Goal: Transaction & Acquisition: Purchase product/service

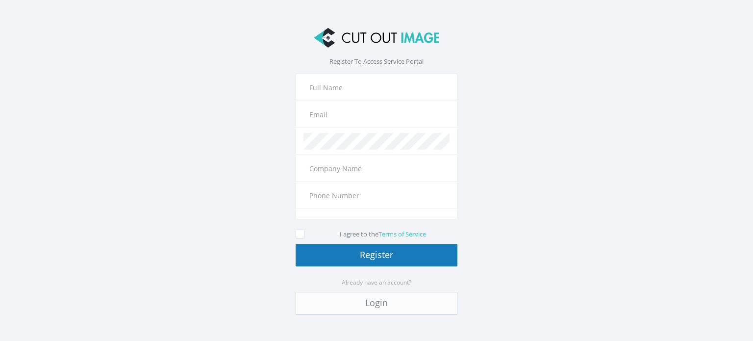
type input "+977"
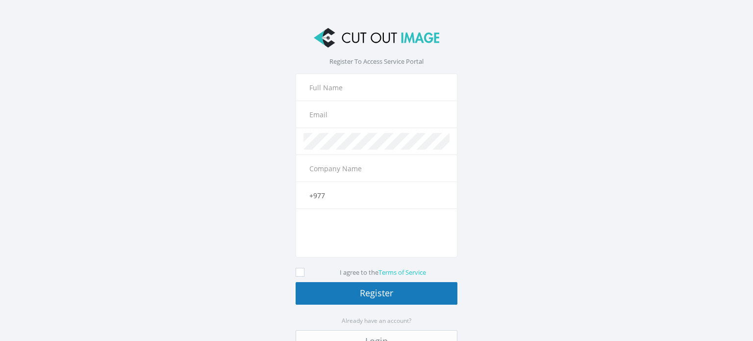
click at [359, 84] on input "text" at bounding box center [377, 87] width 146 height 17
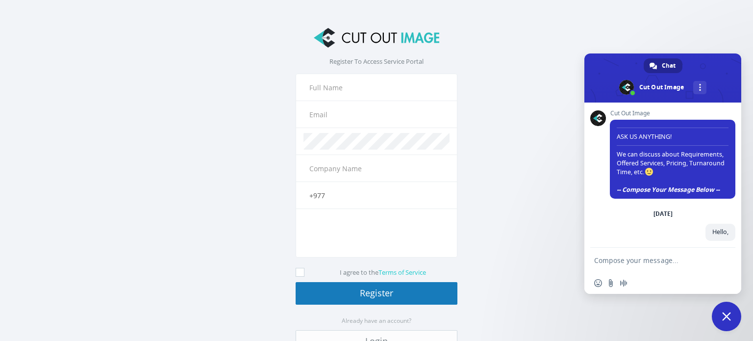
scroll to position [94, 0]
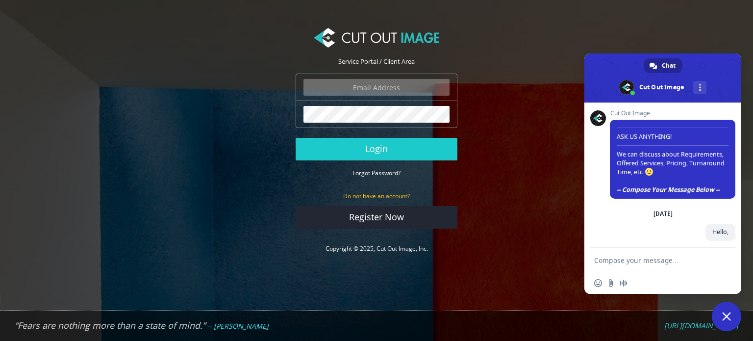
scroll to position [94, 0]
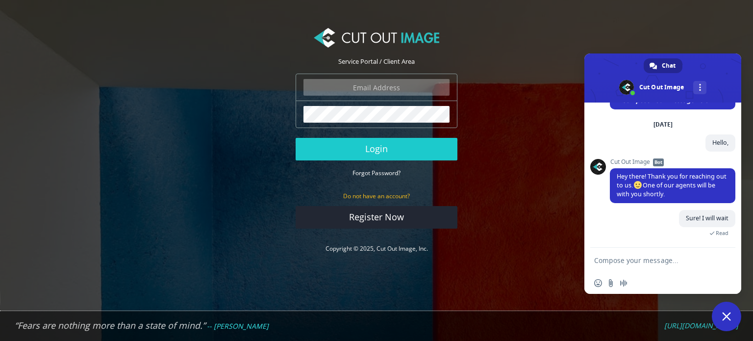
click at [374, 85] on input "email" at bounding box center [377, 87] width 146 height 17
type input "toniwillems4@gmail.com"
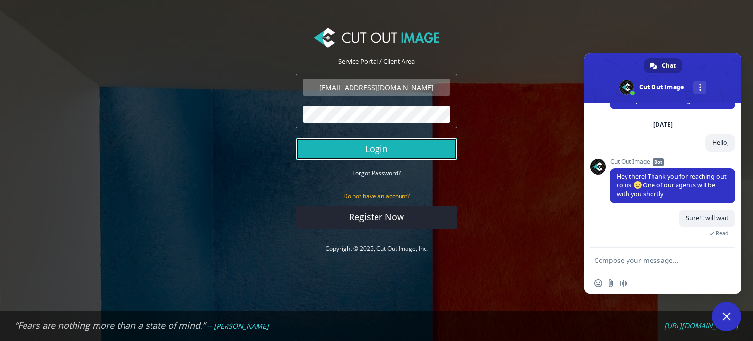
click at [393, 151] on button "Login" at bounding box center [377, 149] width 162 height 23
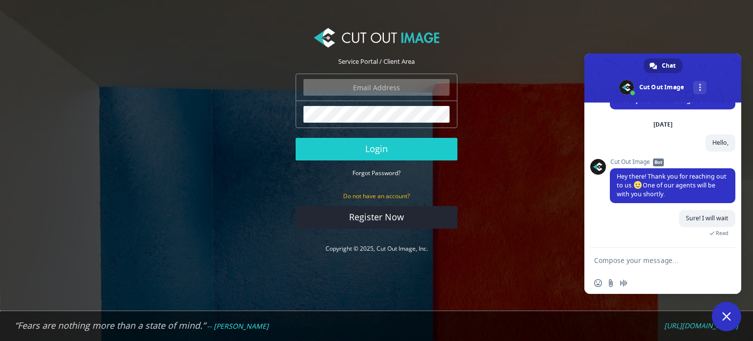
scroll to position [113, 0]
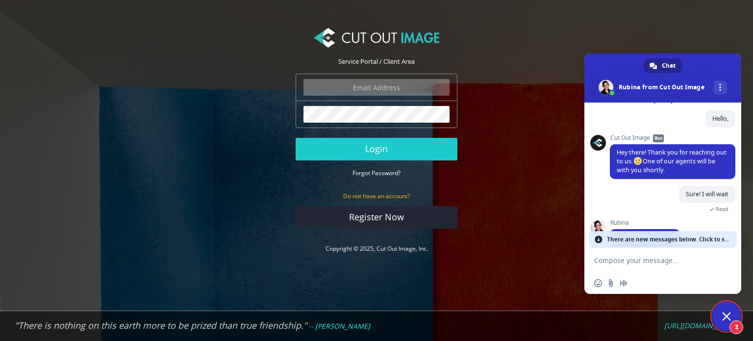
scroll to position [147, 0]
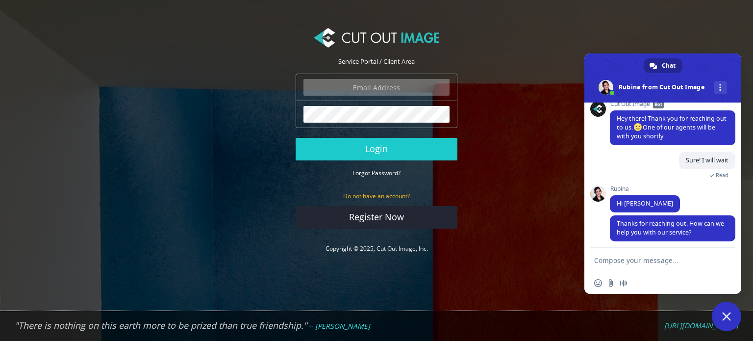
click at [618, 263] on textarea "Compose your message..." at bounding box center [652, 260] width 116 height 9
paste textarea "Are you providing the service? Why isn’t your system allowing me to sign up?"
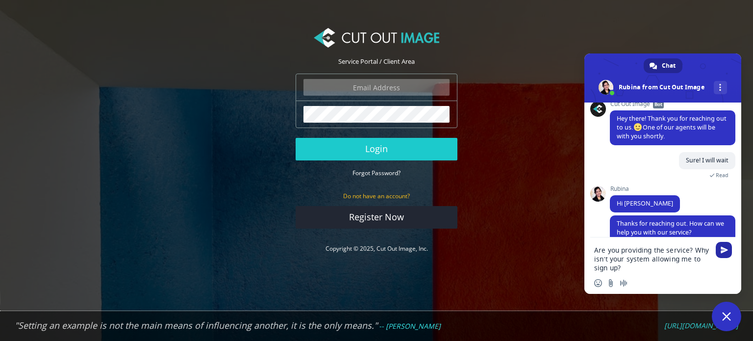
type textarea "Are you providing the service? Why isn’t your system allowing me to sign up?"
click at [721, 251] on span "Send" at bounding box center [724, 249] width 7 height 7
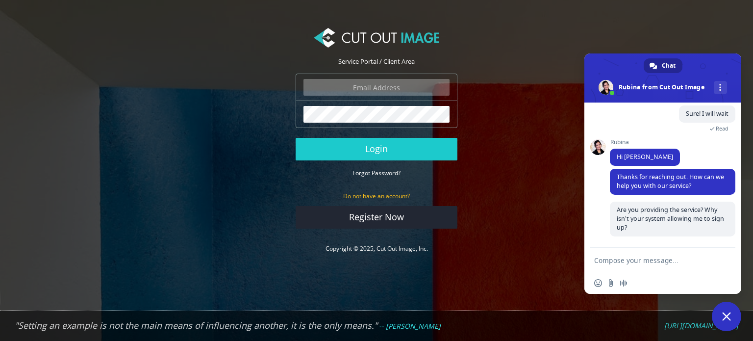
scroll to position [201, 0]
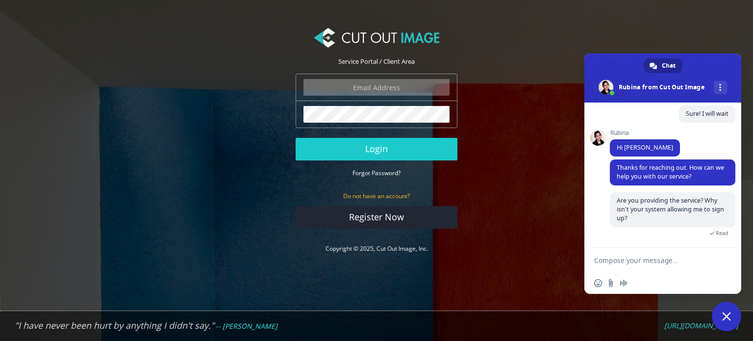
click at [639, 258] on textarea "Compose your message..." at bounding box center [652, 260] width 116 height 9
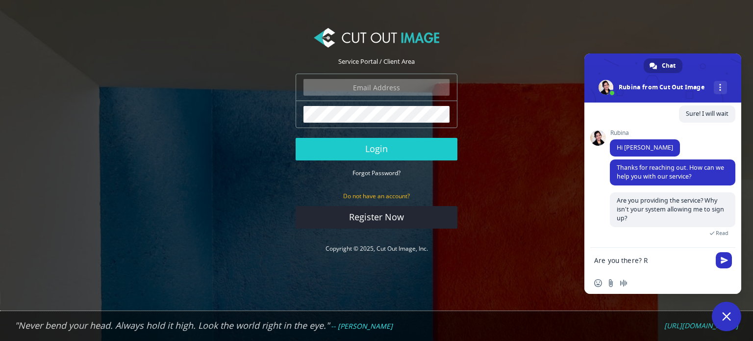
type textarea "Are you there?"
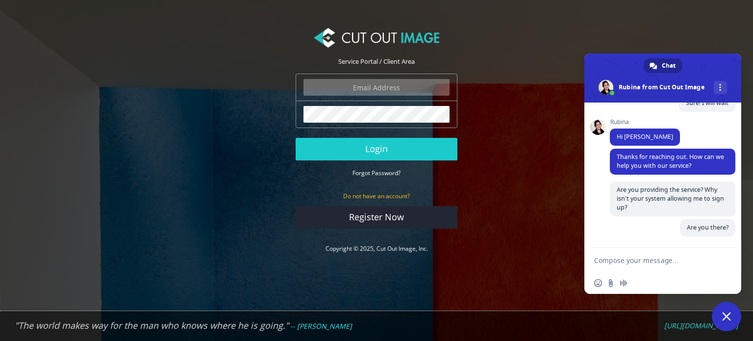
scroll to position [222, 0]
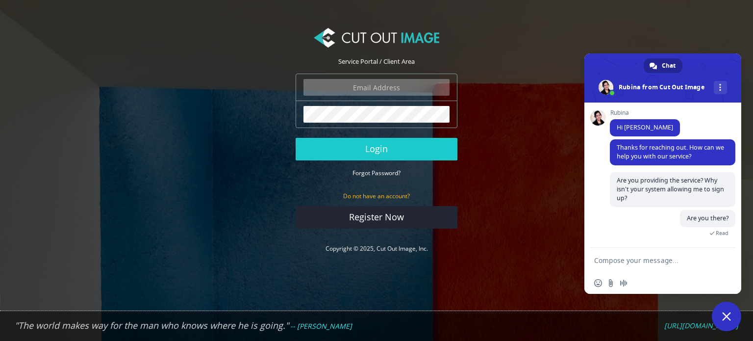
click at [648, 235] on div "Are you there? Just now Read" at bounding box center [673, 228] width 126 height 37
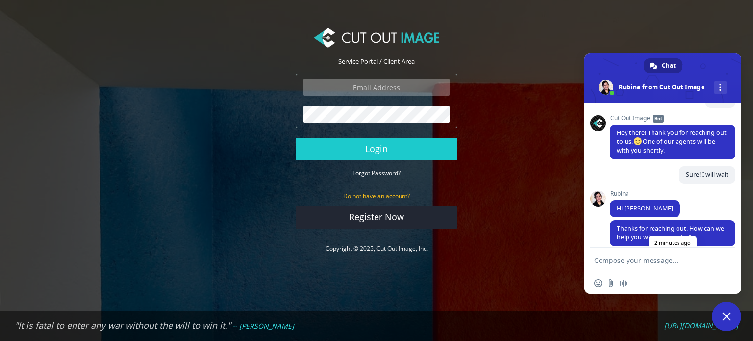
scroll to position [124, 0]
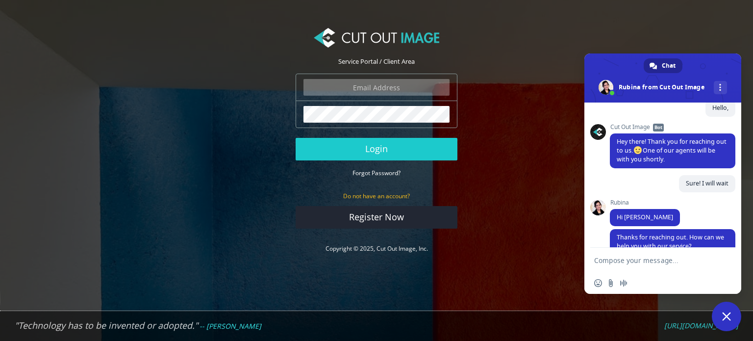
click at [624, 206] on span "Rubina" at bounding box center [645, 202] width 70 height 7
drag, startPoint x: 630, startPoint y: 207, endPoint x: 615, endPoint y: 207, distance: 15.2
click at [615, 206] on span "Rubina" at bounding box center [645, 202] width 70 height 7
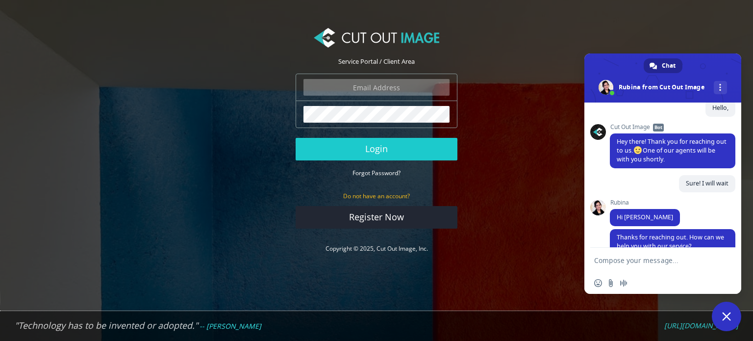
click at [615, 206] on span "Rubina" at bounding box center [645, 202] width 70 height 7
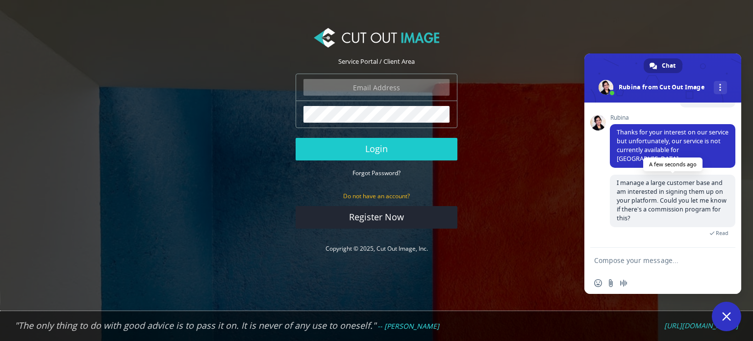
scroll to position [335, 0]
click at [628, 121] on span "Rubina" at bounding box center [673, 117] width 126 height 7
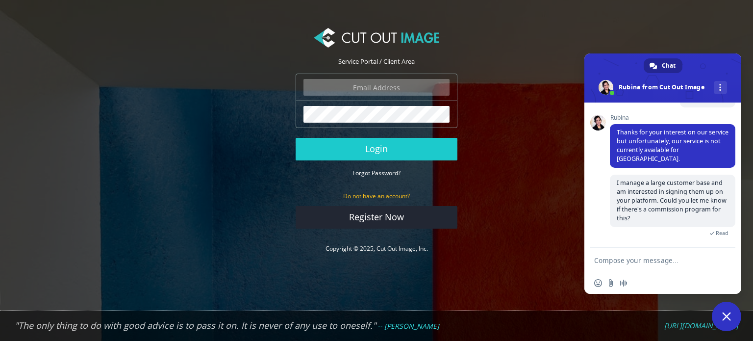
drag, startPoint x: 636, startPoint y: 124, endPoint x: 603, endPoint y: 125, distance: 32.4
click at [610, 125] on div "Rubina Thanks for your interest on our service but unfortunately, our service i…" at bounding box center [673, 140] width 126 height 53
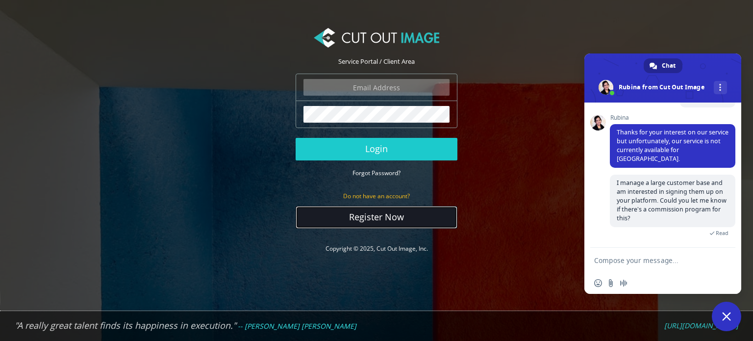
click at [405, 223] on link "Register Now" at bounding box center [377, 217] width 162 height 23
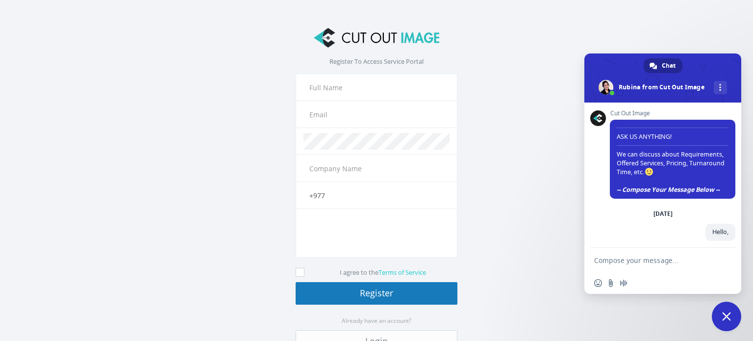
scroll to position [335, 0]
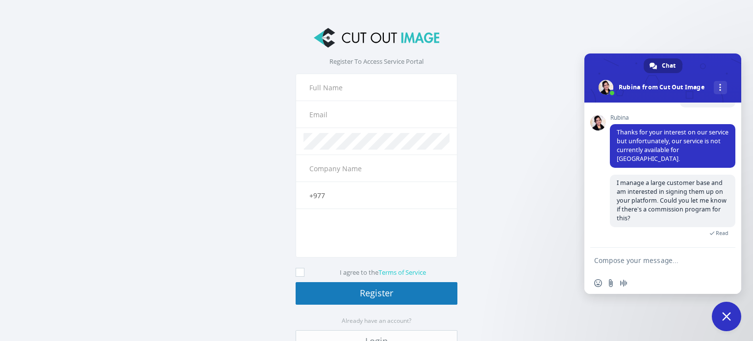
click at [350, 113] on input "text" at bounding box center [377, 114] width 146 height 17
paste input "nooorma@trypodgrid.com"
type input "nooorma@trypodgrid.com"
click at [344, 84] on input "text" at bounding box center [377, 87] width 146 height 17
drag, startPoint x: 335, startPoint y: 114, endPoint x: 300, endPoint y: 115, distance: 35.3
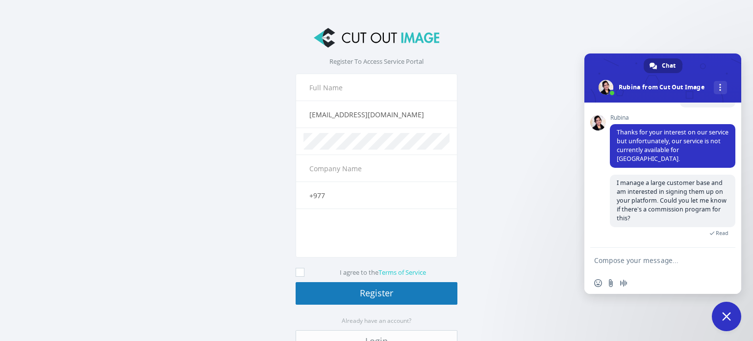
click at [300, 115] on div "nooorma@trypodgrid.com The email field is required." at bounding box center [377, 114] width 162 height 27
click at [337, 84] on input "text" at bounding box center [377, 87] width 146 height 17
paste input "nooorma"
type input "nooorma"
click at [334, 163] on input "text" at bounding box center [377, 168] width 146 height 17
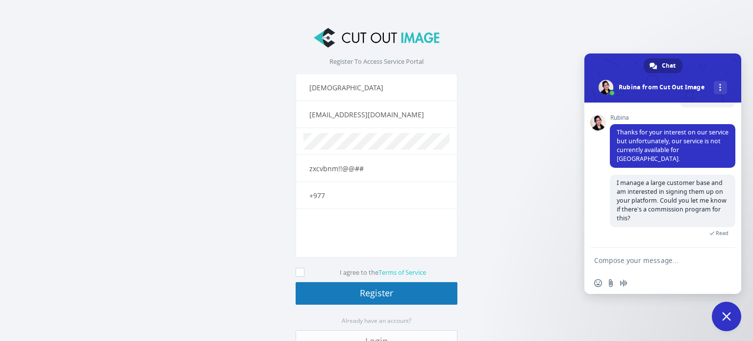
type input "zxcvbnm!!@@##"
click at [325, 198] on input "+977" at bounding box center [377, 195] width 146 height 17
type input "+"
type input "+1 980765832"
click at [296, 270] on icon at bounding box center [300, 272] width 9 height 9
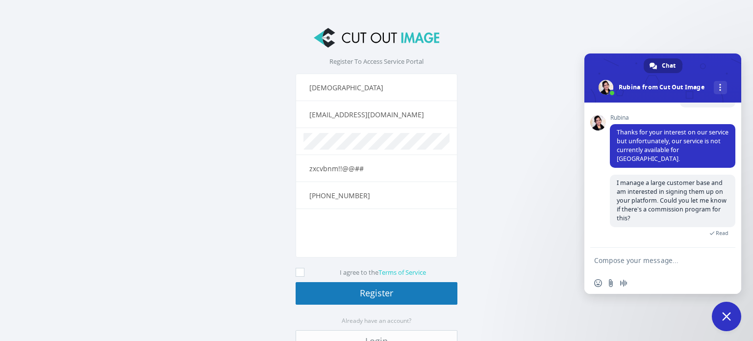
click at [298, 270] on input "I agree to the Terms of Service" at bounding box center [301, 272] width 6 height 6
checkbox input "true"
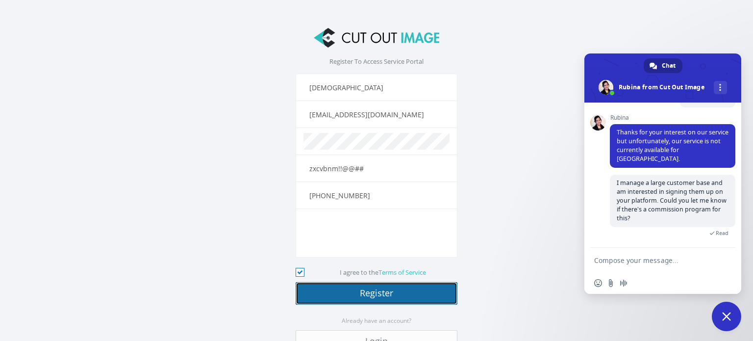
click at [363, 286] on button "Register" at bounding box center [377, 293] width 162 height 23
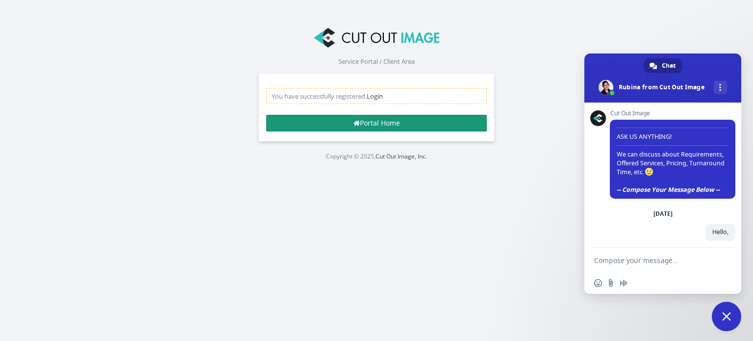
scroll to position [335, 0]
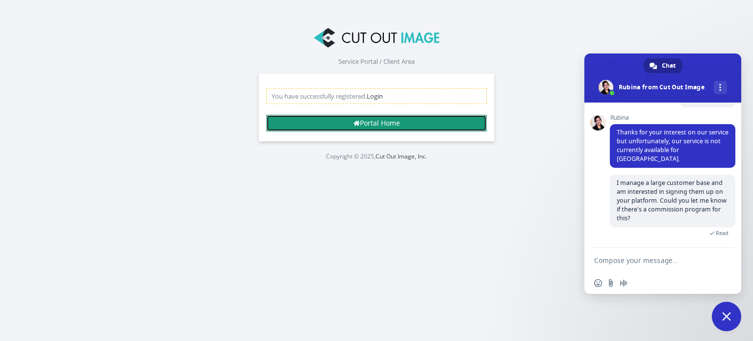
click at [371, 122] on link "Portal Home" at bounding box center [376, 123] width 221 height 17
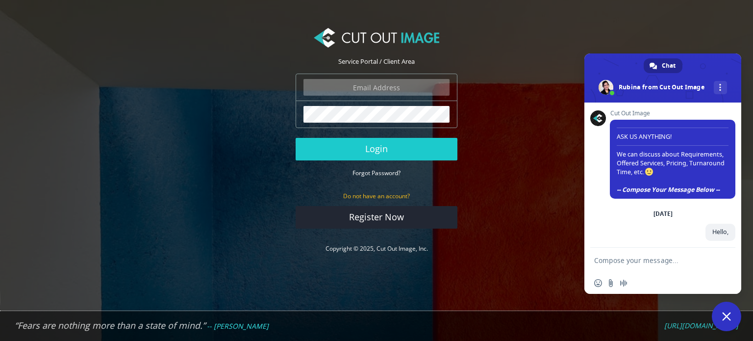
click at [374, 90] on input "email" at bounding box center [377, 87] width 146 height 17
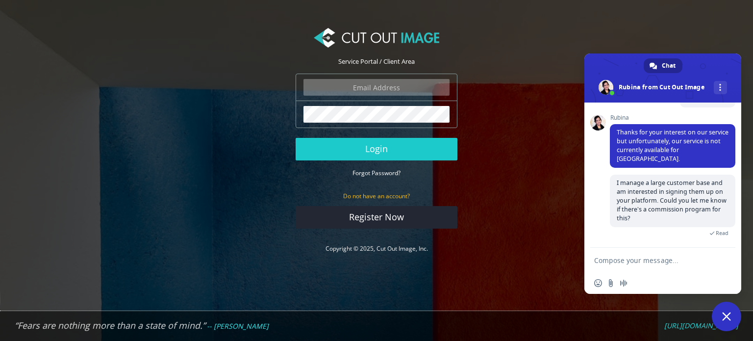
click at [382, 90] on input "email" at bounding box center [377, 87] width 146 height 17
type input "nooorma@trypodgrid.com"
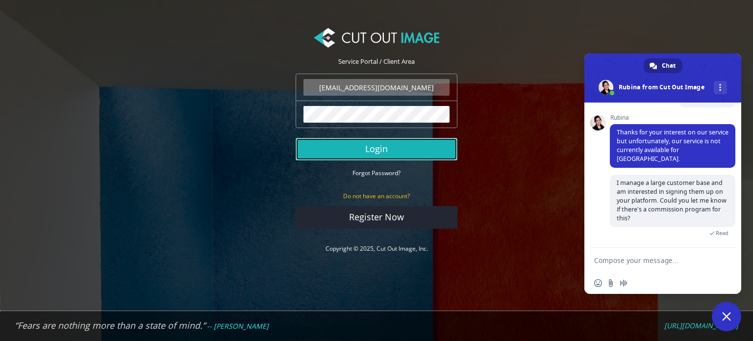
click at [376, 148] on button "Login" at bounding box center [377, 149] width 162 height 23
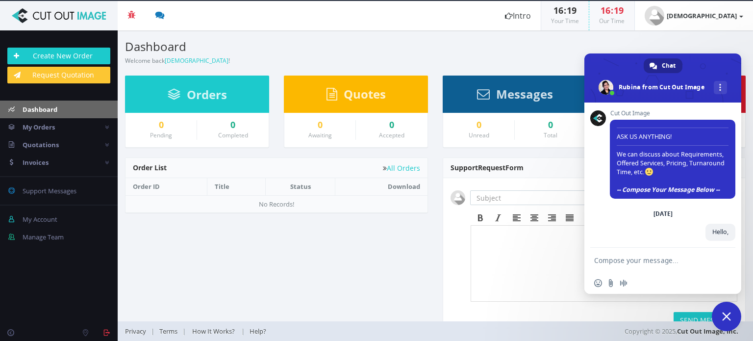
scroll to position [335, 0]
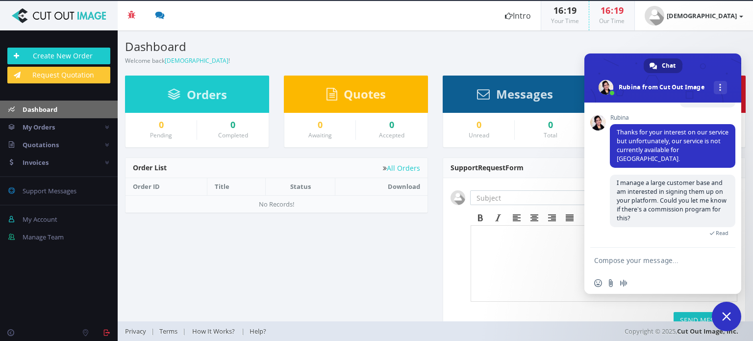
click at [51, 16] on img at bounding box center [58, 15] width 103 height 15
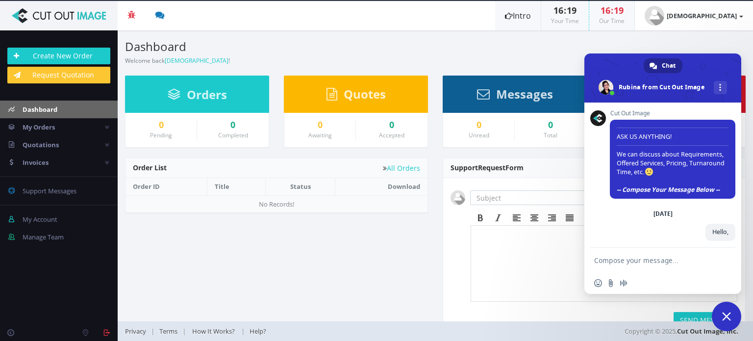
scroll to position [335, 0]
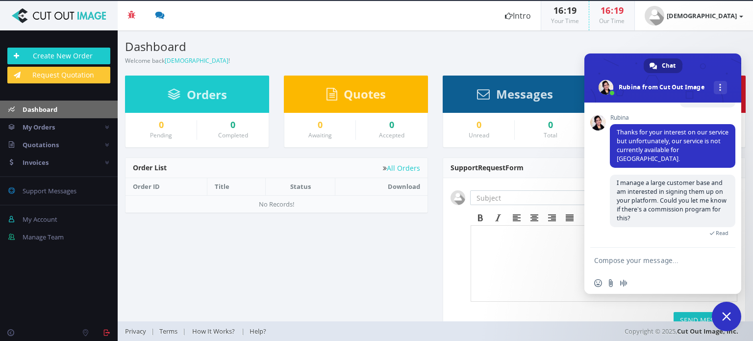
click at [724, 315] on span "Close chat" at bounding box center [726, 316] width 9 height 9
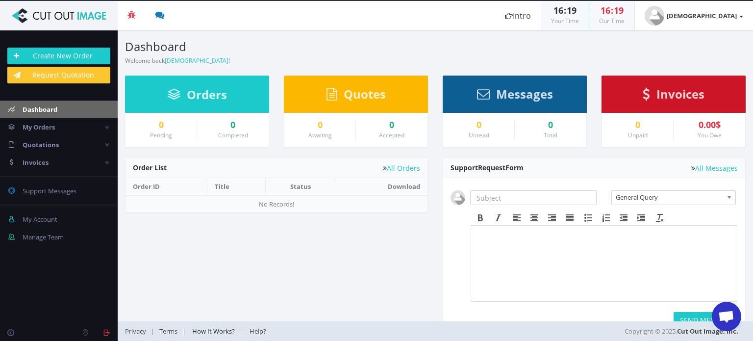
click at [230, 331] on span "How It Works?" at bounding box center [213, 331] width 43 height 9
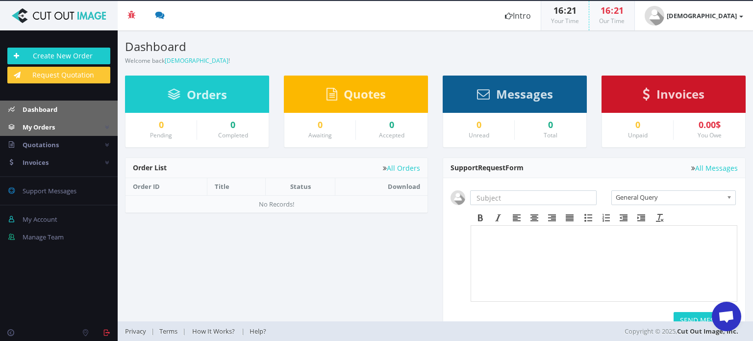
click at [37, 127] on span "My Orders" at bounding box center [39, 127] width 32 height 9
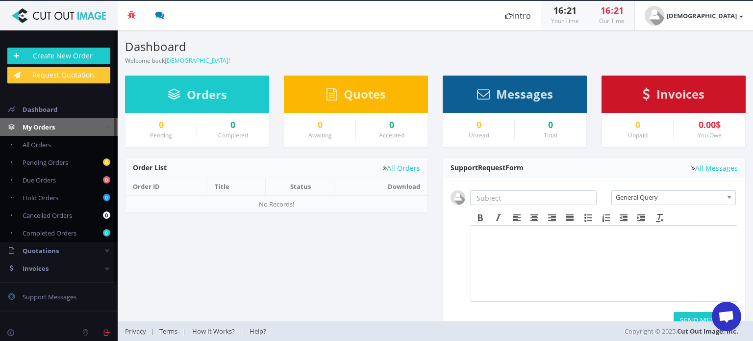
click at [37, 127] on span "My Orders" at bounding box center [39, 127] width 32 height 9
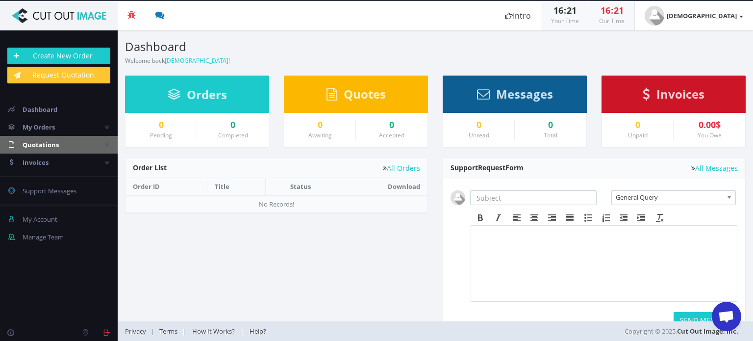
click at [37, 141] on span "Quotations" at bounding box center [41, 144] width 36 height 9
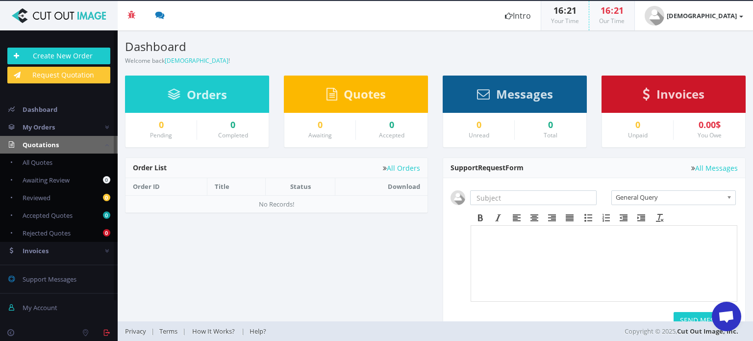
click at [37, 140] on span "Quotations" at bounding box center [41, 144] width 36 height 9
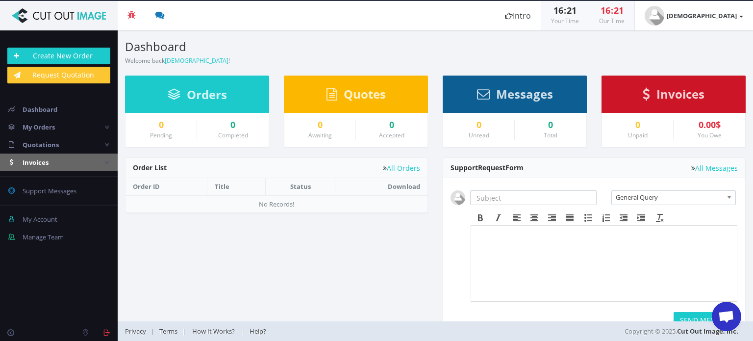
click at [39, 162] on span "Invoices" at bounding box center [36, 162] width 26 height 9
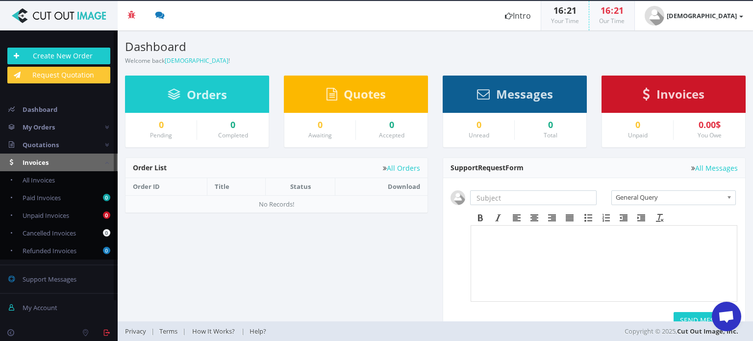
click at [39, 162] on span "Invoices" at bounding box center [36, 162] width 26 height 9
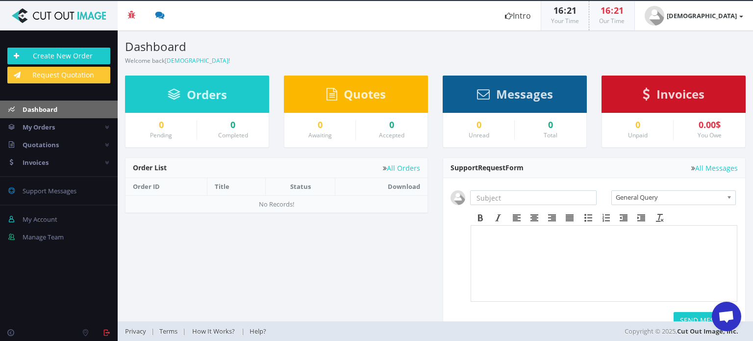
click at [42, 109] on span "Dashboard" at bounding box center [40, 109] width 35 height 9
click at [56, 74] on link "Request Quotation" at bounding box center [58, 75] width 103 height 17
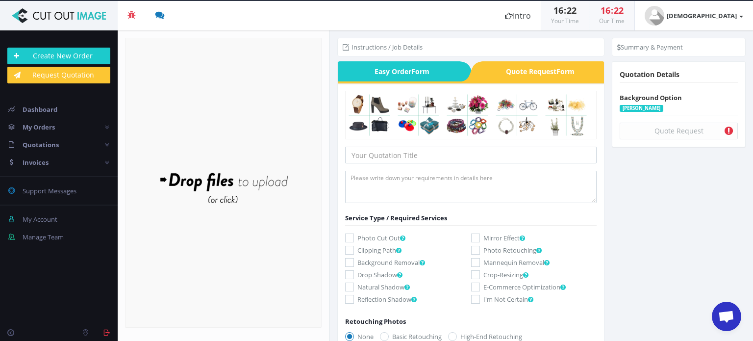
click at [529, 73] on span "Quote Request Form" at bounding box center [544, 71] width 121 height 20
click at [432, 74] on span "Easy Order Form" at bounding box center [398, 71] width 121 height 20
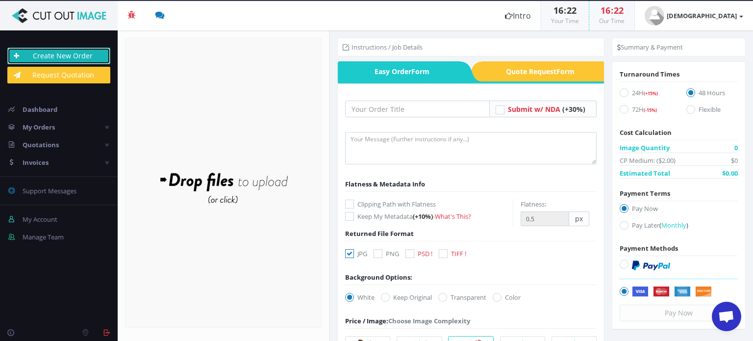
click at [89, 53] on link "Create New Order" at bounding box center [58, 56] width 103 height 17
click at [244, 191] on div "Drop files here to upload" at bounding box center [224, 183] width 210 height 60
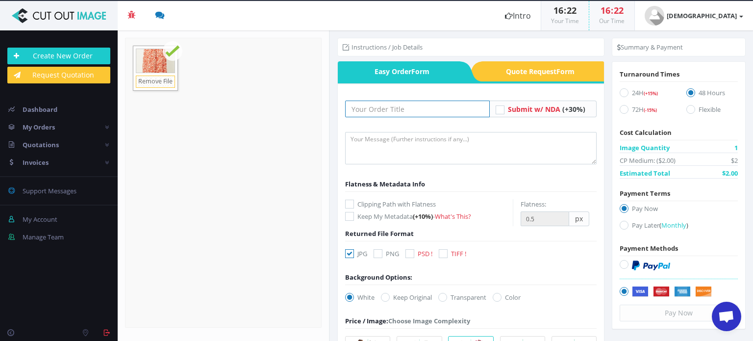
click at [369, 109] on input "text" at bounding box center [417, 109] width 145 height 17
type input "Alpha"
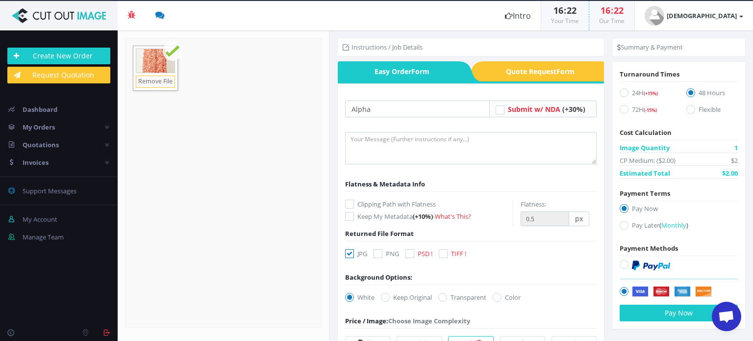
click at [497, 110] on icon at bounding box center [500, 109] width 9 height 9
click at [498, 110] on input "Submit w/ NDA (+30%)" at bounding box center [501, 109] width 6 height 6
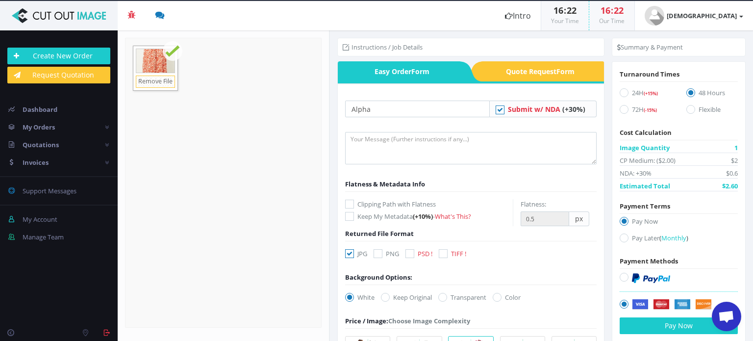
click at [497, 110] on icon at bounding box center [500, 109] width 9 height 9
click at [498, 110] on input "Submit w/ NDA (+30%)" at bounding box center [501, 109] width 6 height 6
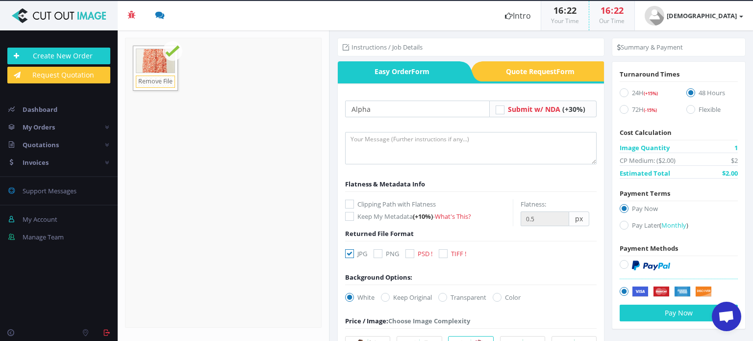
click at [497, 110] on icon at bounding box center [500, 109] width 9 height 9
click at [498, 110] on input "Submit w/ NDA (+30%)" at bounding box center [501, 109] width 6 height 6
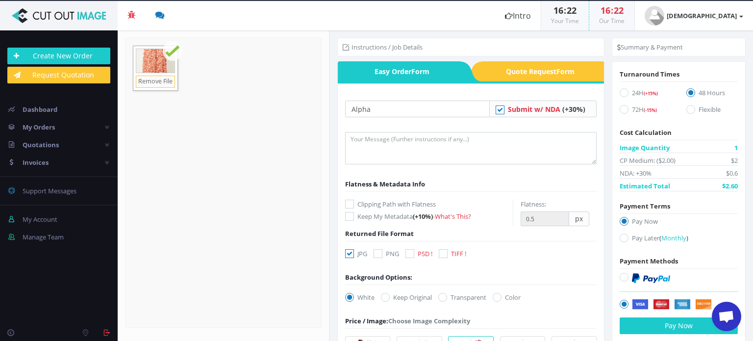
click at [497, 110] on icon at bounding box center [500, 109] width 9 height 9
click at [498, 110] on input "Submit w/ NDA (+30%)" at bounding box center [501, 109] width 6 height 6
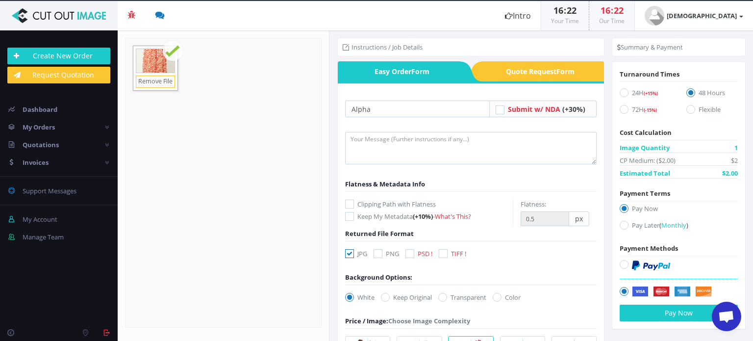
click at [497, 110] on icon at bounding box center [500, 109] width 9 height 9
click at [498, 110] on input "Submit w/ NDA (+30%)" at bounding box center [501, 109] width 6 height 6
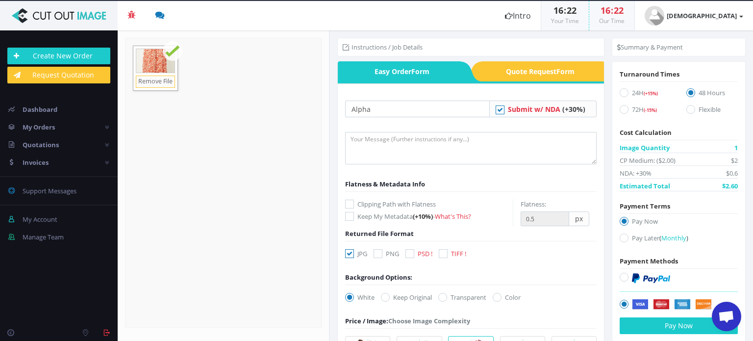
click at [497, 110] on icon at bounding box center [500, 109] width 9 height 9
click at [498, 110] on input "Submit w/ NDA (+30%)" at bounding box center [501, 109] width 6 height 6
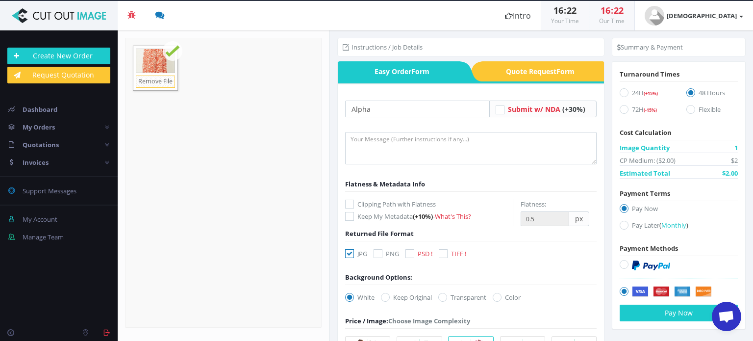
click at [496, 110] on icon at bounding box center [500, 109] width 9 height 9
click at [498, 110] on input "Submit w/ NDA (+30%)" at bounding box center [501, 109] width 6 height 6
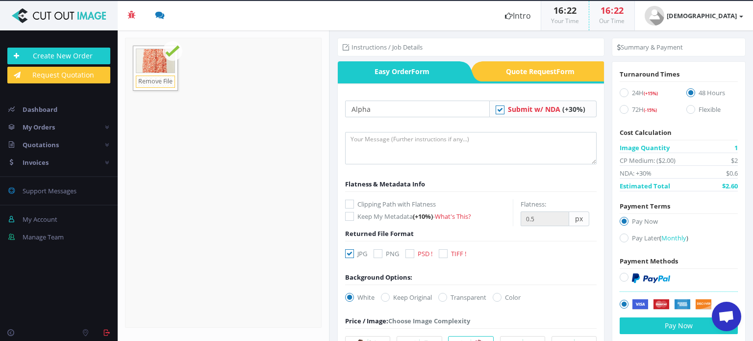
click at [496, 110] on icon at bounding box center [500, 109] width 9 height 9
click at [498, 110] on input "Submit w/ NDA (+30%)" at bounding box center [501, 109] width 6 height 6
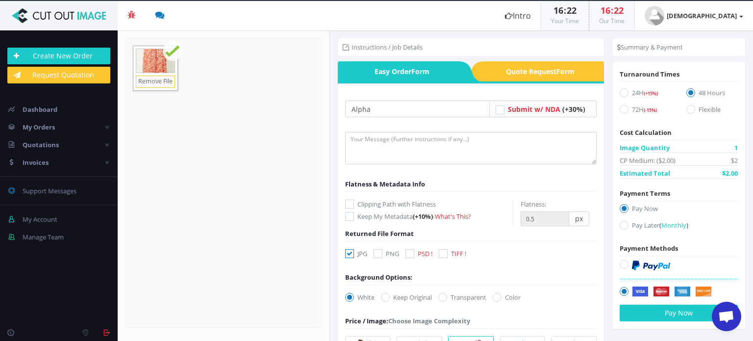
click at [496, 110] on icon at bounding box center [500, 109] width 9 height 9
click at [498, 110] on input "Submit w/ NDA (+30%)" at bounding box center [501, 109] width 6 height 6
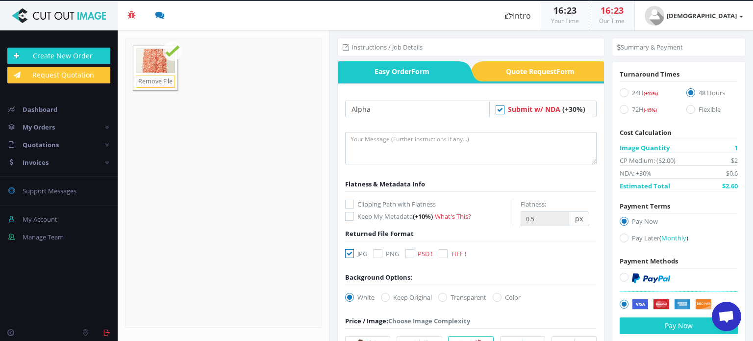
click at [496, 110] on icon at bounding box center [500, 109] width 9 height 9
click at [498, 110] on input "Submit w/ NDA (+30%)" at bounding box center [501, 109] width 6 height 6
checkbox input "false"
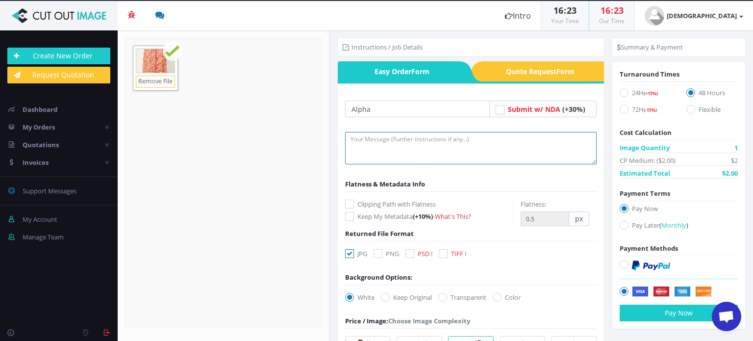
click at [465, 135] on textarea at bounding box center [471, 148] width 252 height 32
type textarea "Clipping path"
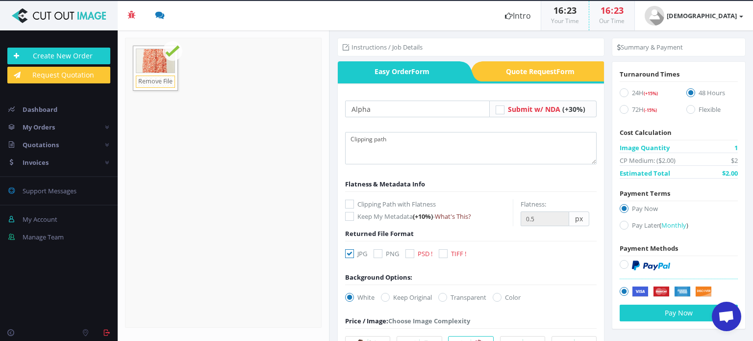
click at [443, 219] on link "What's This?" at bounding box center [453, 216] width 36 height 9
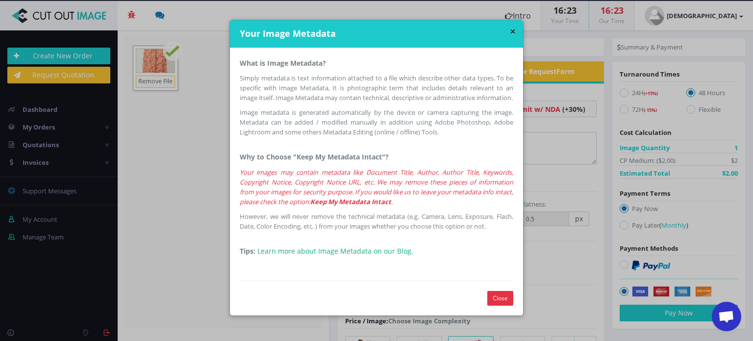
scroll to position [4, 0]
click at [329, 256] on link "Learn more about Image Metadata on our Blog." at bounding box center [335, 250] width 156 height 9
click at [499, 304] on button "Close" at bounding box center [501, 298] width 26 height 15
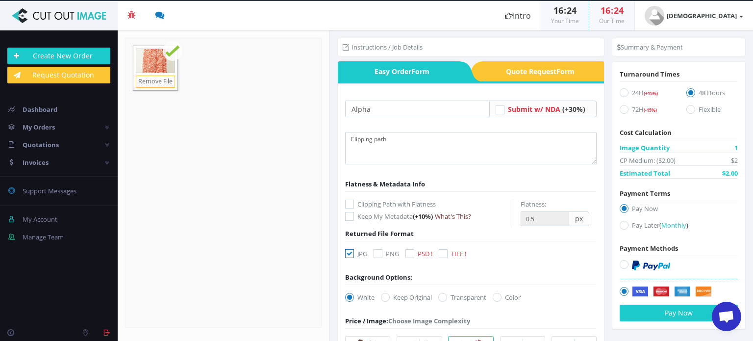
scroll to position [41, 0]
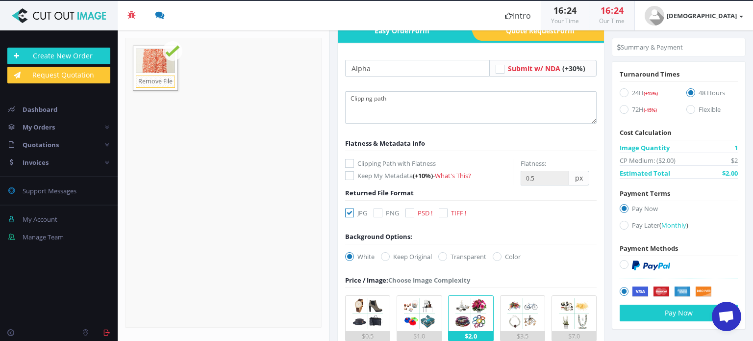
click at [536, 162] on label "Flatness:" at bounding box center [534, 163] width 26 height 10
click at [575, 177] on span "px" at bounding box center [579, 178] width 20 height 15
click at [376, 216] on label "PNG" at bounding box center [387, 213] width 26 height 10
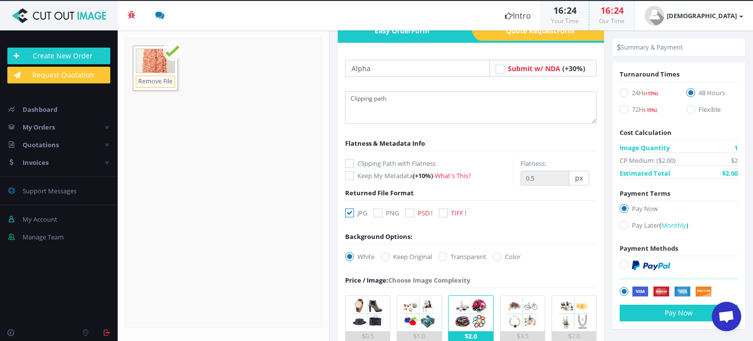
click at [376, 216] on input "PNG" at bounding box center [379, 213] width 6 height 6
checkbox input "true"
click at [416, 213] on label "PSD !" at bounding box center [419, 213] width 27 height 10
click at [414, 213] on input "PSD !" at bounding box center [411, 213] width 6 height 6
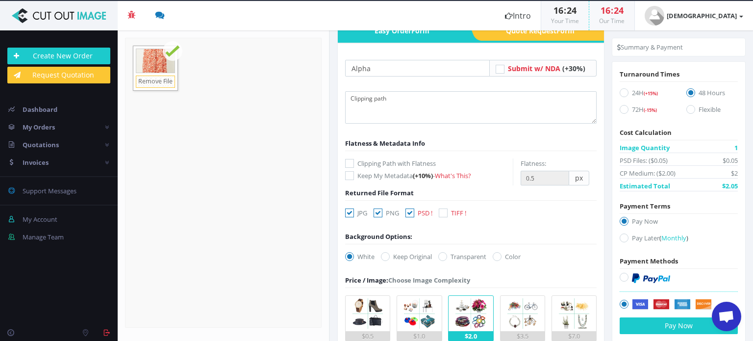
click at [409, 214] on icon at bounding box center [410, 212] width 9 height 9
click at [409, 214] on input "PSD !" at bounding box center [411, 213] width 6 height 6
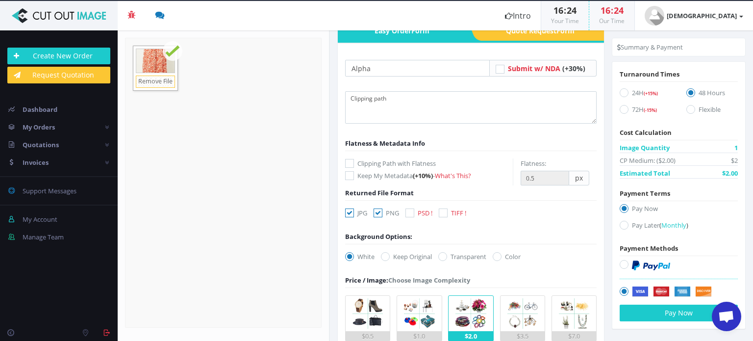
click at [409, 214] on icon at bounding box center [410, 212] width 9 height 9
click at [409, 214] on input "PSD !" at bounding box center [411, 213] width 6 height 6
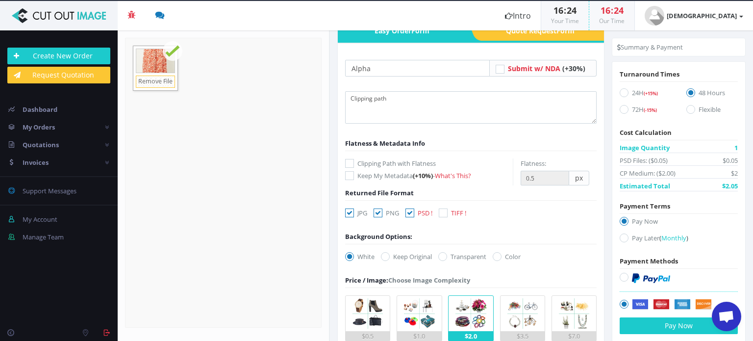
click at [409, 214] on icon at bounding box center [410, 212] width 9 height 9
click at [409, 214] on input "PSD !" at bounding box center [411, 213] width 6 height 6
checkbox input "false"
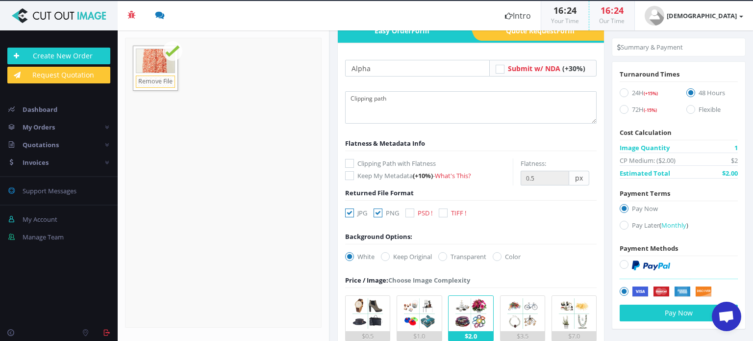
click at [445, 211] on icon at bounding box center [443, 212] width 9 height 9
click at [445, 211] on input "TIFF !" at bounding box center [444, 213] width 6 height 6
checkbox input "true"
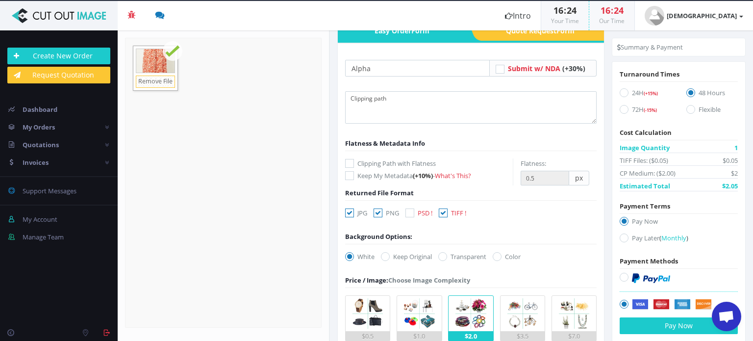
click at [410, 213] on icon at bounding box center [410, 212] width 9 height 9
click at [410, 213] on input "PSD !" at bounding box center [411, 213] width 6 height 6
checkbox input "true"
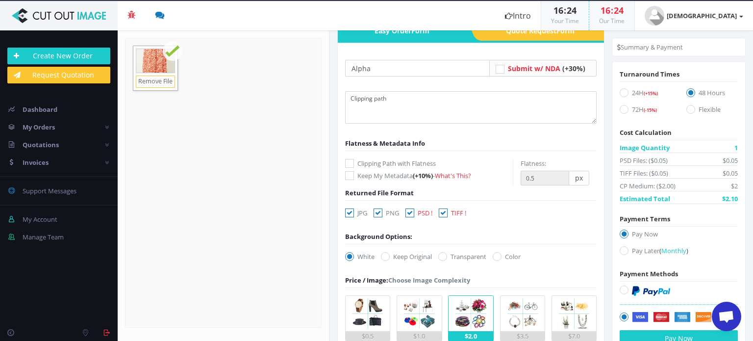
click at [442, 212] on icon at bounding box center [443, 212] width 9 height 9
click at [442, 212] on input "TIFF !" at bounding box center [444, 213] width 6 height 6
checkbox input "false"
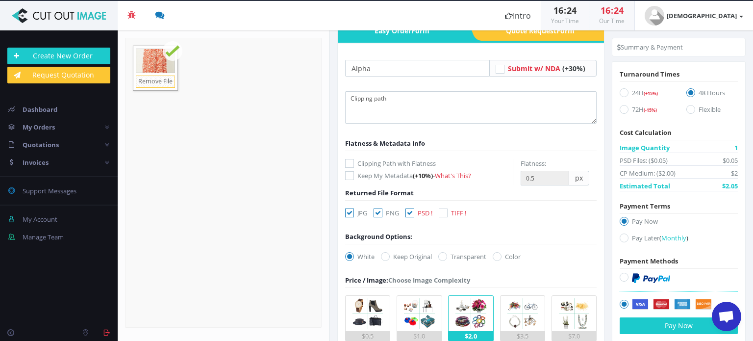
click at [411, 214] on icon at bounding box center [410, 212] width 9 height 9
click at [411, 214] on input "PSD !" at bounding box center [411, 213] width 6 height 6
checkbox input "false"
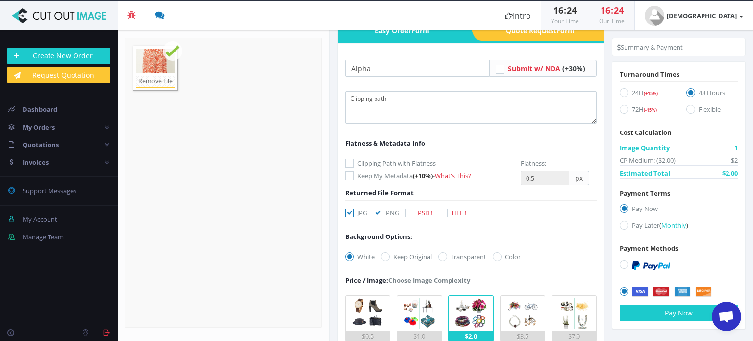
click at [380, 214] on icon at bounding box center [378, 212] width 9 height 9
click at [380, 214] on input "PNG" at bounding box center [379, 213] width 6 height 6
checkbox input "false"
click at [349, 214] on icon at bounding box center [349, 212] width 9 height 9
click at [349, 214] on input "JPG" at bounding box center [351, 213] width 6 height 6
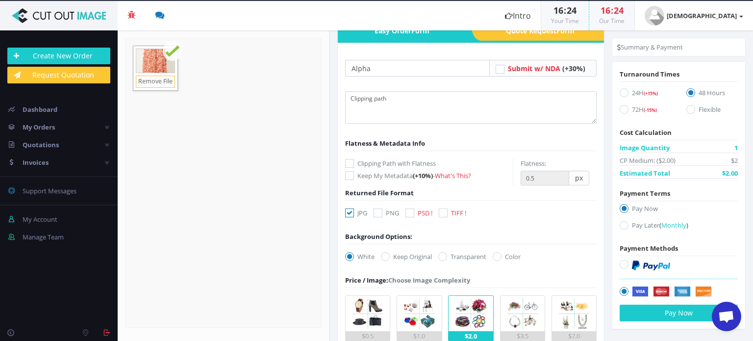
checkbox input "false"
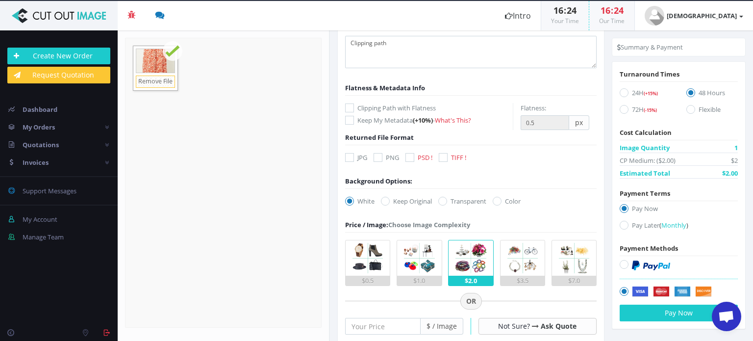
scroll to position [98, 0]
click at [388, 198] on icon at bounding box center [385, 199] width 9 height 9
click at [388, 198] on input "Keep Original" at bounding box center [387, 200] width 6 height 6
radio input "true"
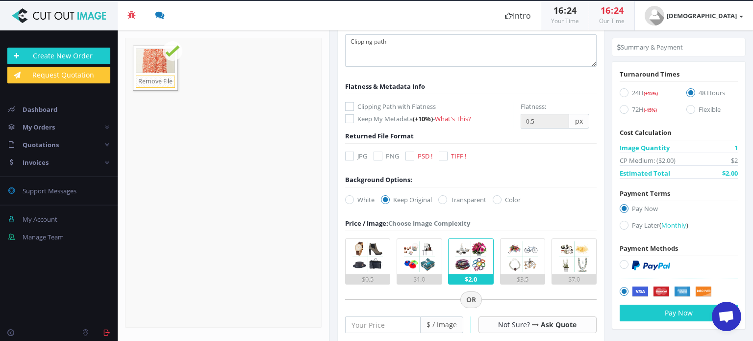
click at [379, 154] on icon at bounding box center [378, 156] width 9 height 9
click at [379, 154] on input "PNG" at bounding box center [379, 156] width 6 height 6
checkbox input "true"
click at [443, 201] on icon at bounding box center [442, 199] width 9 height 9
click at [443, 201] on input "Transparent" at bounding box center [444, 200] width 6 height 6
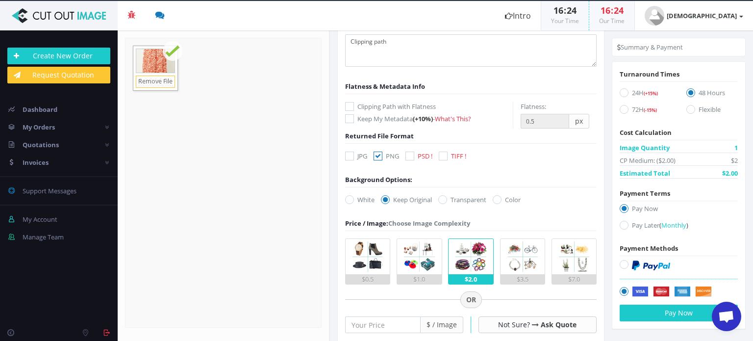
radio input "true"
click at [496, 200] on icon at bounding box center [497, 199] width 9 height 9
click at [496, 200] on input "Color" at bounding box center [498, 200] width 6 height 6
radio input "true"
click at [488, 229] on form "Alpha Submit w/ NDA (+30%) Clipping path Flatness & Metadata Info (+10%) px" at bounding box center [471, 292] width 252 height 579
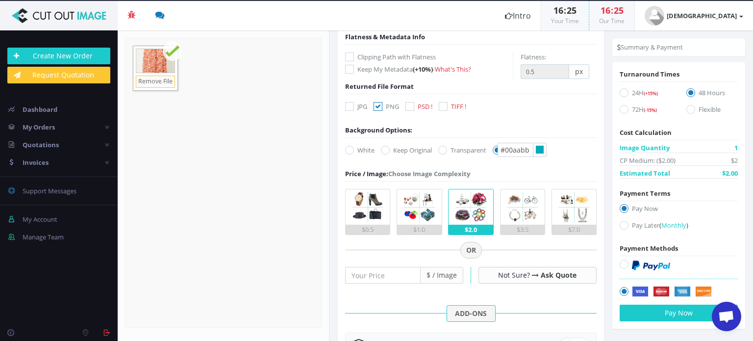
scroll to position [161, 0]
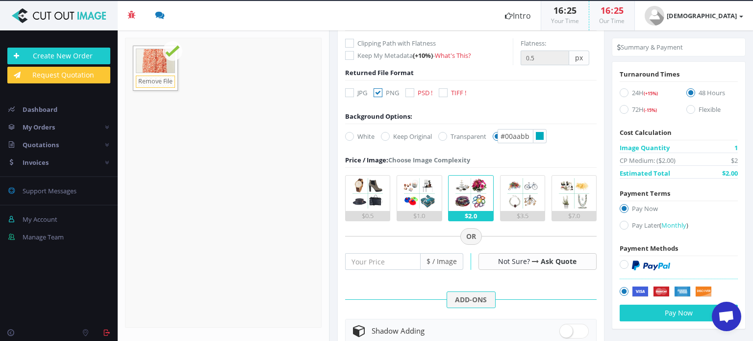
click at [466, 150] on form "Alpha Submit w/ NDA (+30%) Clipping path Flatness & Metadata Info (+10%) px" at bounding box center [471, 229] width 252 height 579
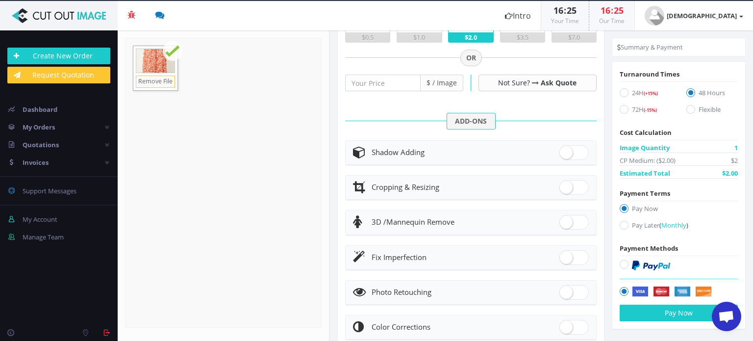
scroll to position [339, 0]
drag, startPoint x: 587, startPoint y: 156, endPoint x: 579, endPoint y: 153, distance: 8.3
click at [579, 153] on header "Shadow Adding" at bounding box center [471, 153] width 251 height 24
click at [579, 153] on span at bounding box center [574, 152] width 29 height 15
click at [566, 153] on input "checkbox" at bounding box center [563, 150] width 6 height 6
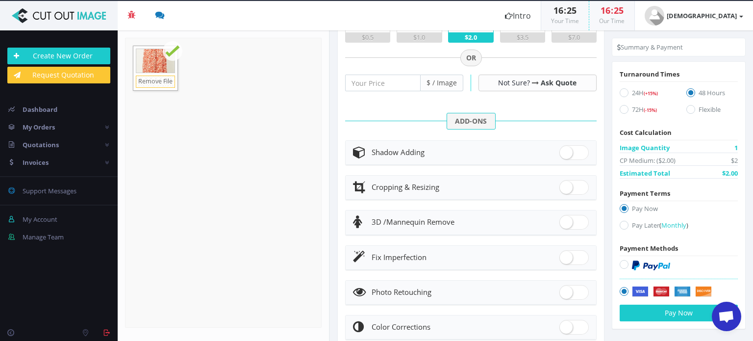
checkbox input "true"
radio input "true"
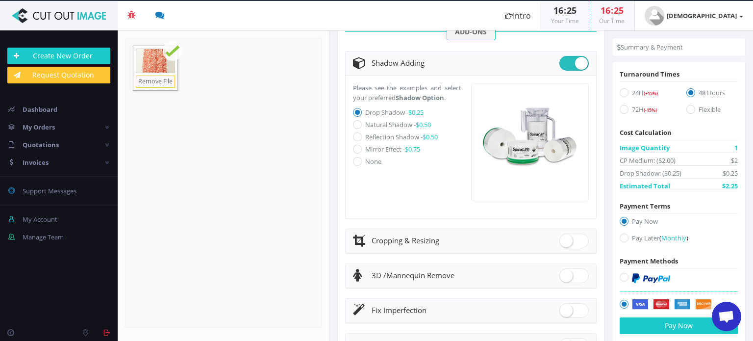
scroll to position [433, 0]
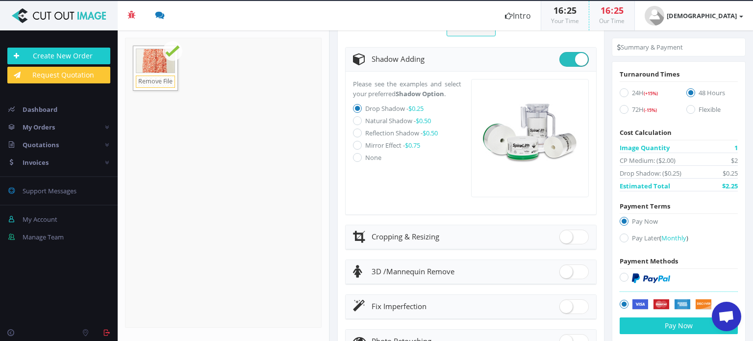
click at [573, 233] on span at bounding box center [574, 237] width 29 height 15
click at [566, 233] on input "checkbox" at bounding box center [563, 234] width 6 height 6
checkbox input "true"
radio input "true"
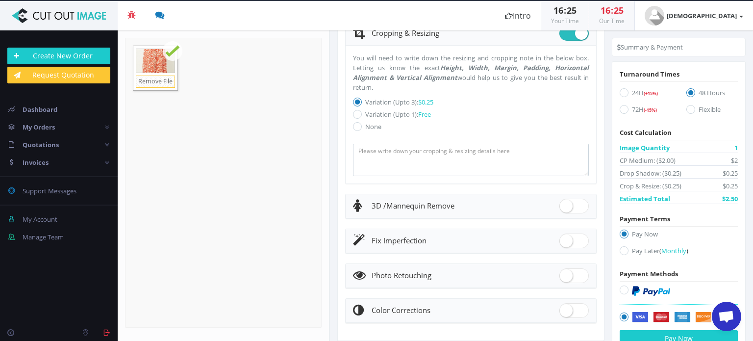
scroll to position [648, 0]
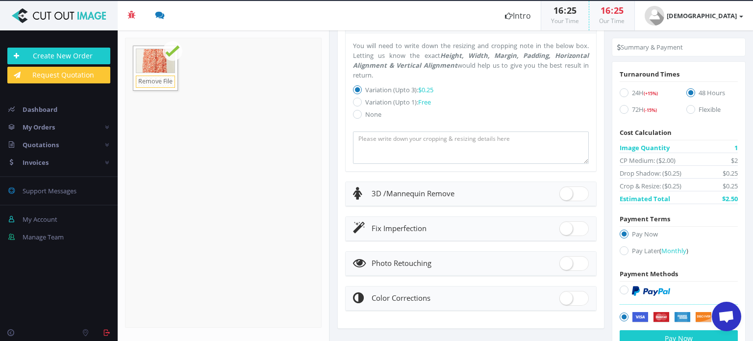
click at [576, 298] on span at bounding box center [574, 298] width 29 height 15
click at [566, 298] on input "checkbox" at bounding box center [563, 296] width 6 height 6
checkbox input "true"
radio input "true"
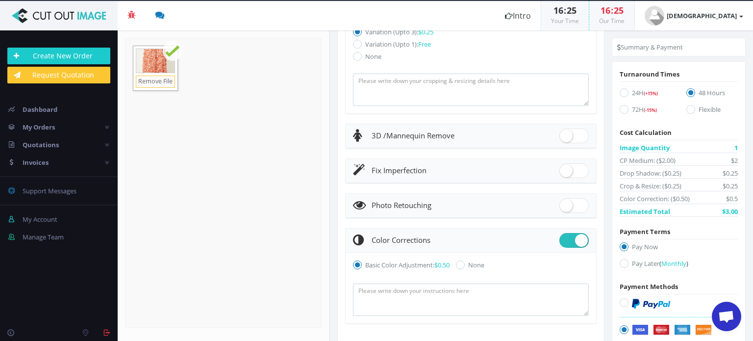
scroll to position [718, 0]
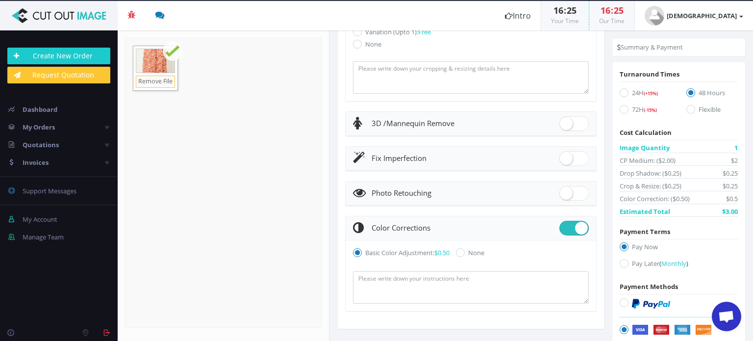
click at [571, 190] on span at bounding box center [574, 193] width 29 height 15
click at [566, 190] on input "checkbox" at bounding box center [563, 191] width 6 height 6
checkbox input "true"
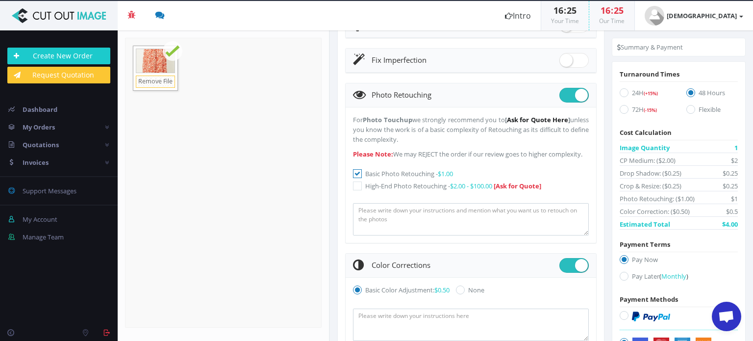
scroll to position [768, 0]
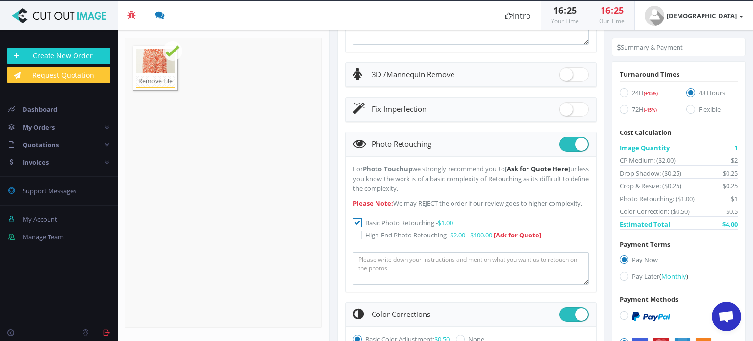
click at [582, 105] on span at bounding box center [574, 109] width 29 height 15
click at [566, 105] on input "checkbox" at bounding box center [563, 107] width 6 height 6
checkbox input "true"
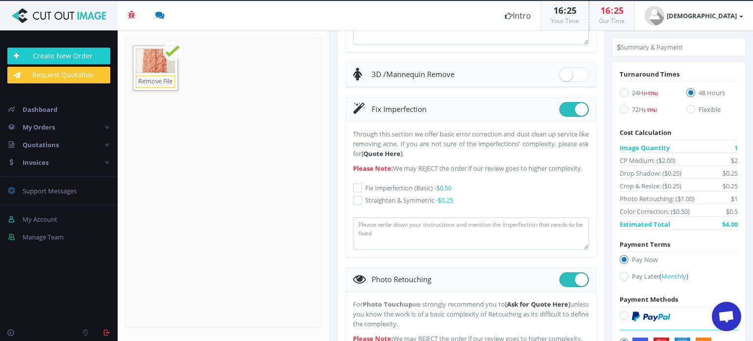
scroll to position [718, 0]
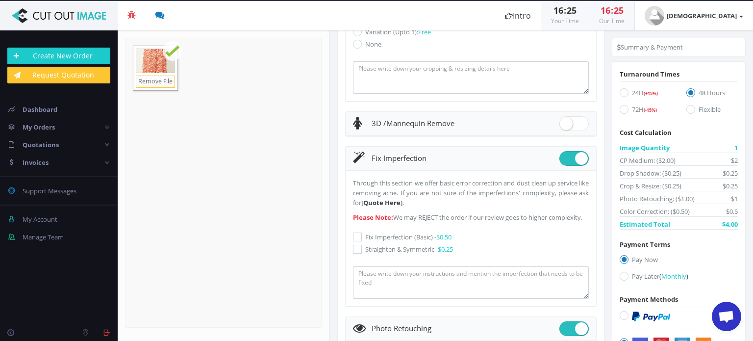
click at [576, 118] on span at bounding box center [574, 123] width 29 height 15
click at [566, 118] on input "checkbox" at bounding box center [563, 121] width 6 height 6
checkbox input "true"
radio input "true"
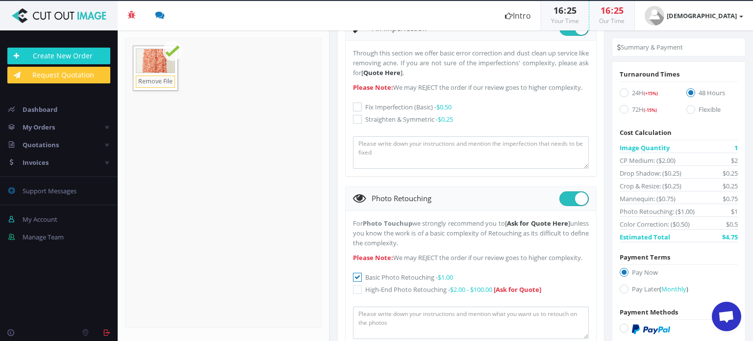
scroll to position [1220, 0]
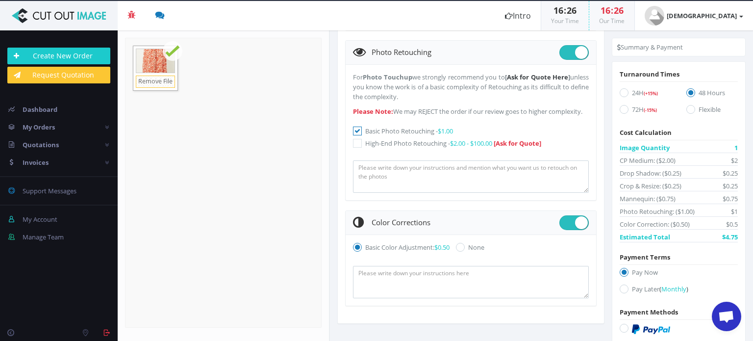
click at [562, 224] on span at bounding box center [574, 222] width 29 height 15
click at [562, 224] on input "checkbox" at bounding box center [563, 220] width 6 height 6
checkbox input "false"
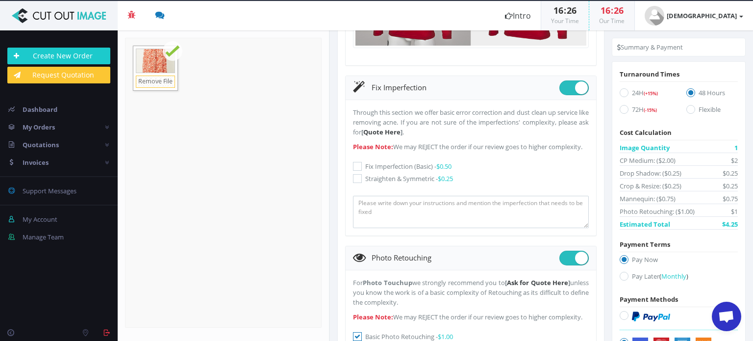
click at [562, 264] on span at bounding box center [574, 258] width 29 height 15
click at [562, 259] on input "checkbox" at bounding box center [563, 256] width 6 height 6
checkbox input "false"
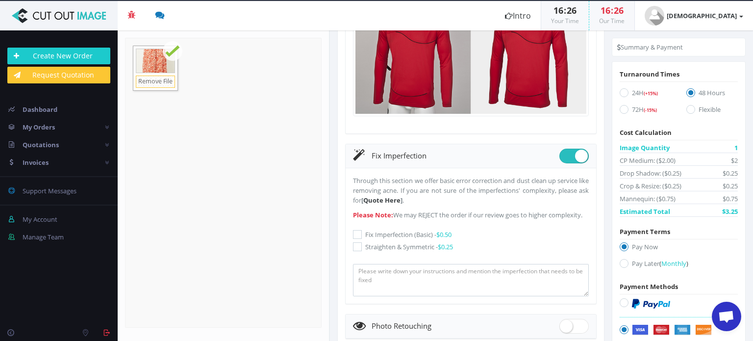
scroll to position [855, 0]
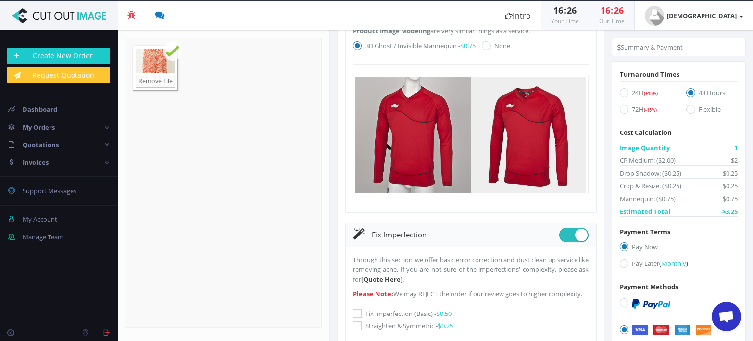
click at [562, 229] on span at bounding box center [574, 235] width 29 height 15
click at [562, 230] on input "checkbox" at bounding box center [563, 233] width 6 height 6
checkbox input "false"
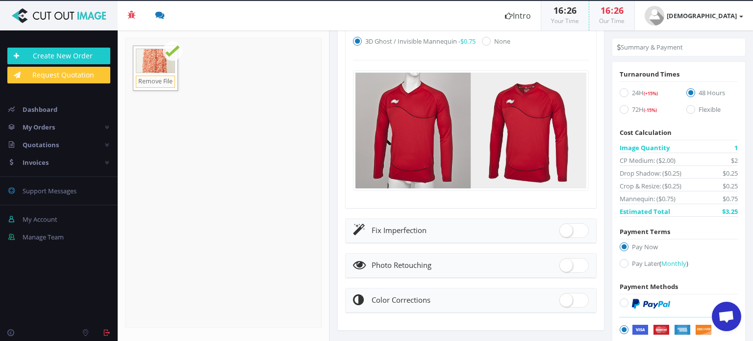
scroll to position [664, 0]
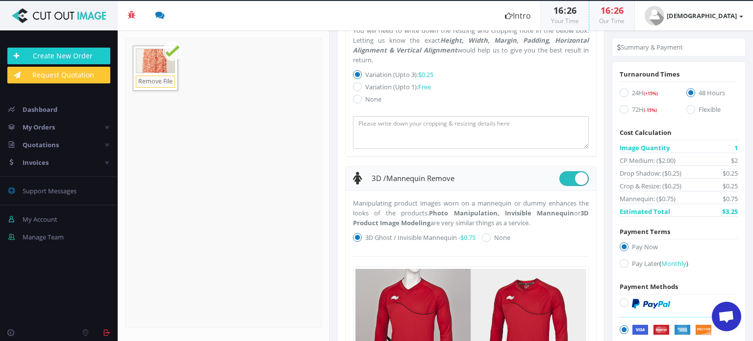
click at [563, 172] on span at bounding box center [574, 178] width 29 height 15
click at [563, 173] on input "checkbox" at bounding box center [563, 176] width 6 height 6
checkbox input "false"
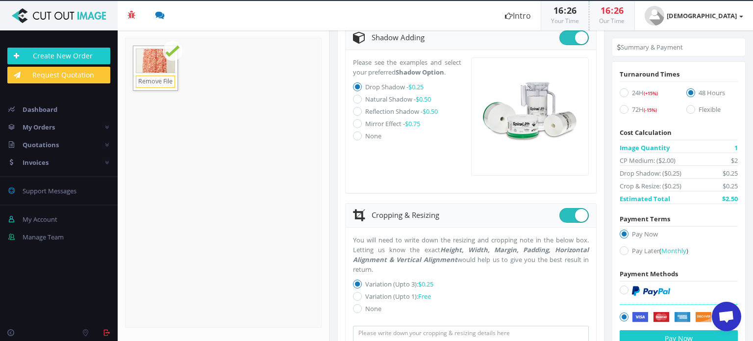
scroll to position [452, 0]
click at [565, 218] on span at bounding box center [574, 217] width 29 height 15
click at [565, 218] on input "checkbox" at bounding box center [563, 215] width 6 height 6
checkbox input "false"
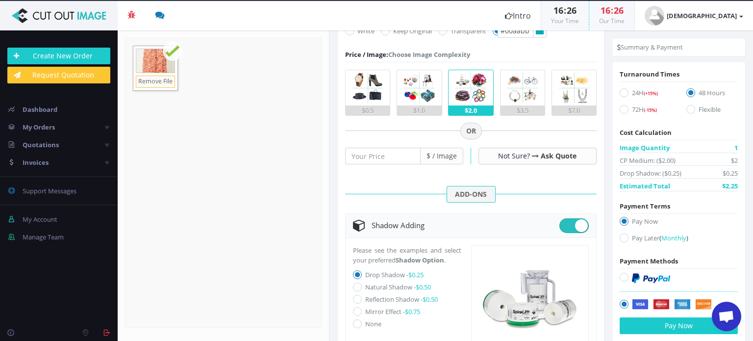
scroll to position [256, 0]
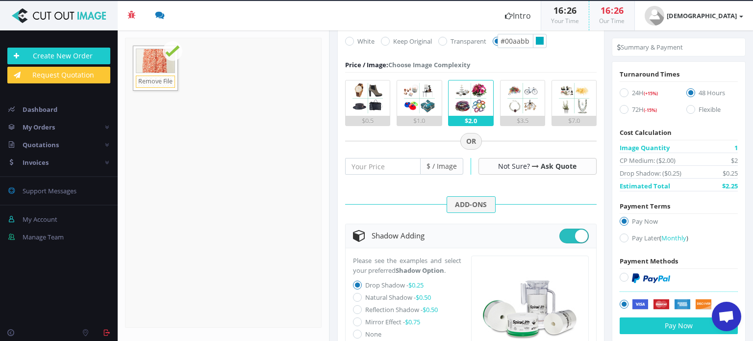
click at [566, 238] on span at bounding box center [574, 236] width 29 height 15
click at [566, 237] on input "checkbox" at bounding box center [563, 234] width 6 height 6
checkbox input "false"
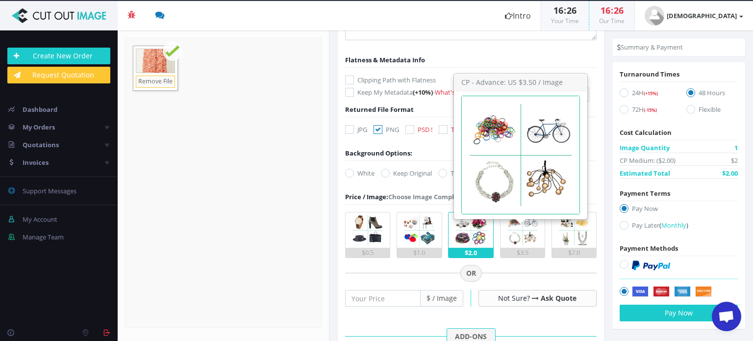
scroll to position [222, 0]
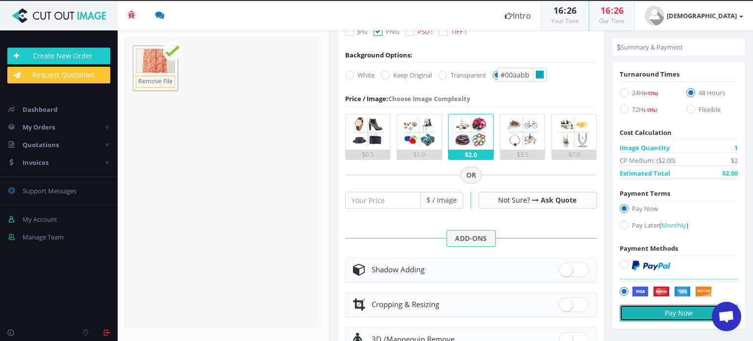
click at [679, 310] on button "Pay Now" at bounding box center [679, 313] width 118 height 17
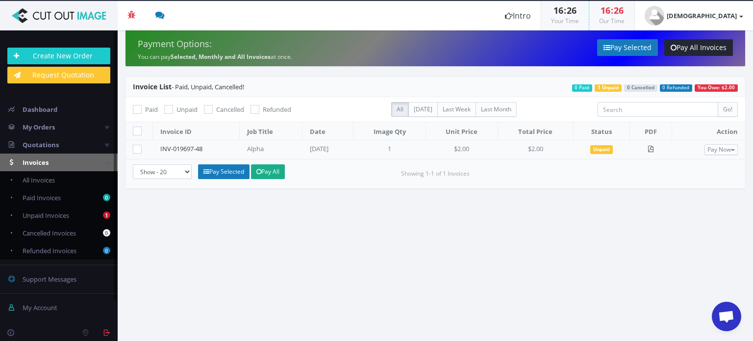
scroll to position [335, 0]
click at [654, 148] on icon at bounding box center [651, 149] width 6 height 6
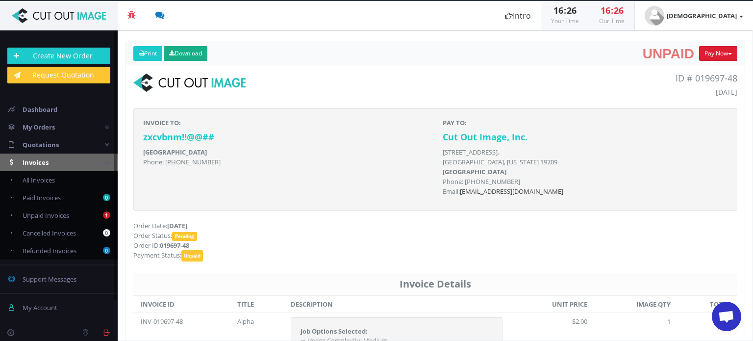
click at [717, 51] on button "Pay Now" at bounding box center [718, 53] width 38 height 15
click at [539, 86] on div "ID # 019697-48 [DATE]" at bounding box center [590, 87] width 309 height 27
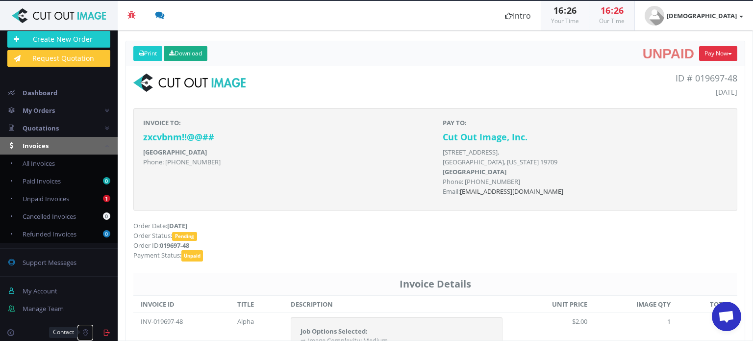
click at [84, 334] on icon at bounding box center [85, 332] width 7 height 7
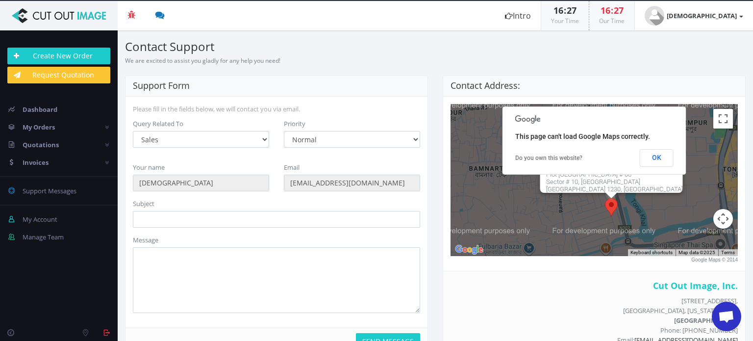
scroll to position [335, 0]
click at [659, 156] on button "OK" at bounding box center [657, 158] width 34 height 18
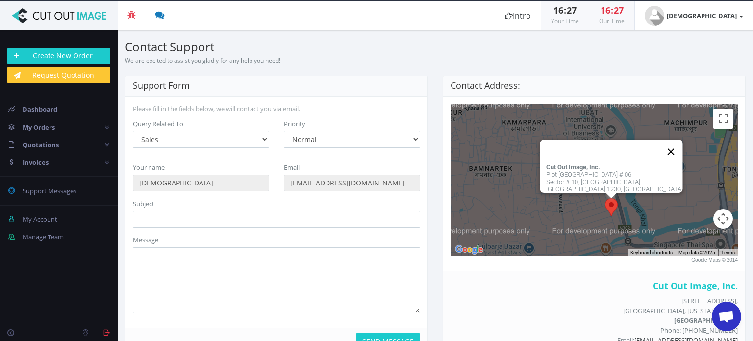
click at [660, 140] on button "Close" at bounding box center [672, 152] width 24 height 24
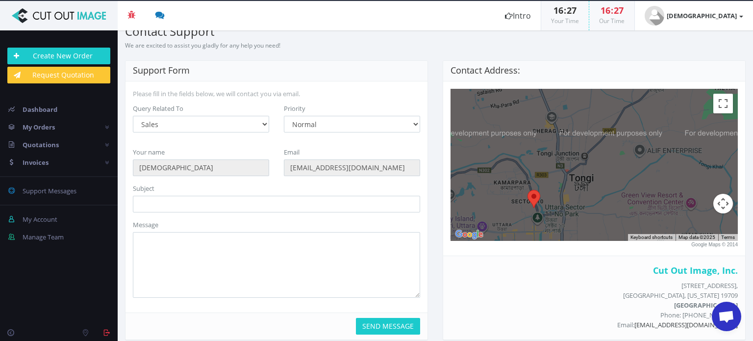
scroll to position [24, 0]
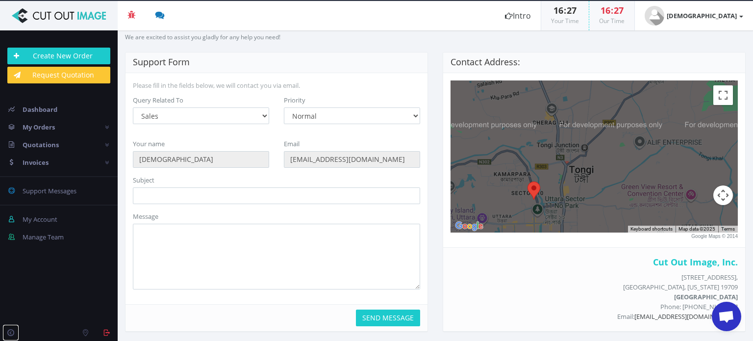
click at [13, 334] on icon at bounding box center [10, 332] width 7 height 7
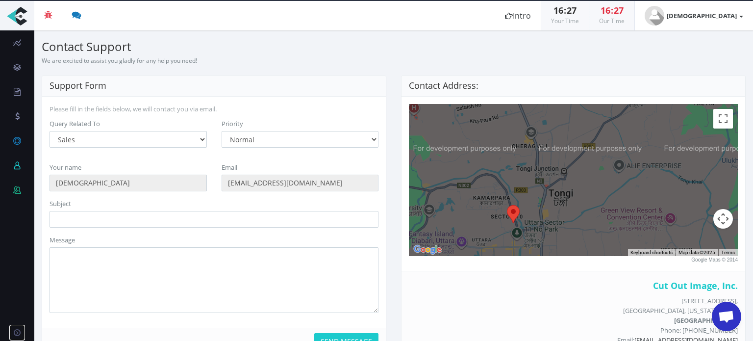
click at [13, 334] on link at bounding box center [17, 332] width 17 height 17
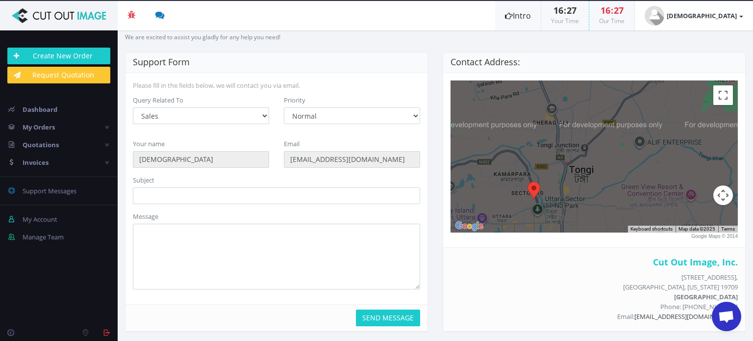
click at [541, 17] on link "Intro" at bounding box center [518, 15] width 46 height 29
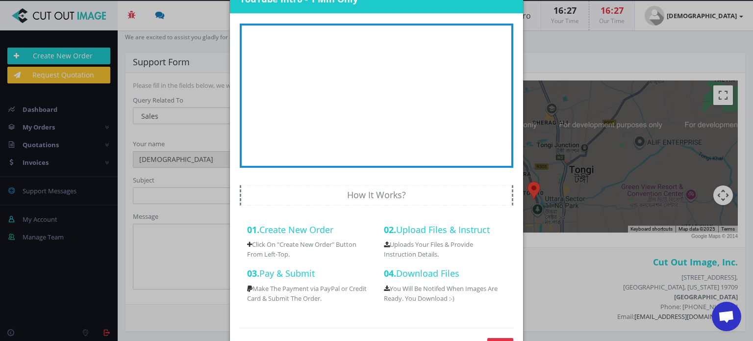
scroll to position [0, 0]
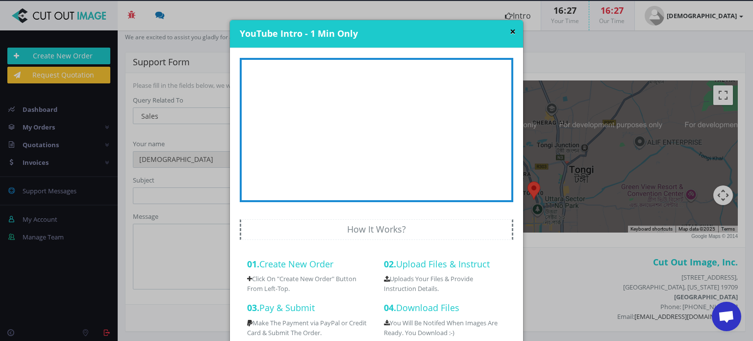
click at [512, 29] on button "×" at bounding box center [513, 31] width 6 height 10
